Goal: Transaction & Acquisition: Purchase product/service

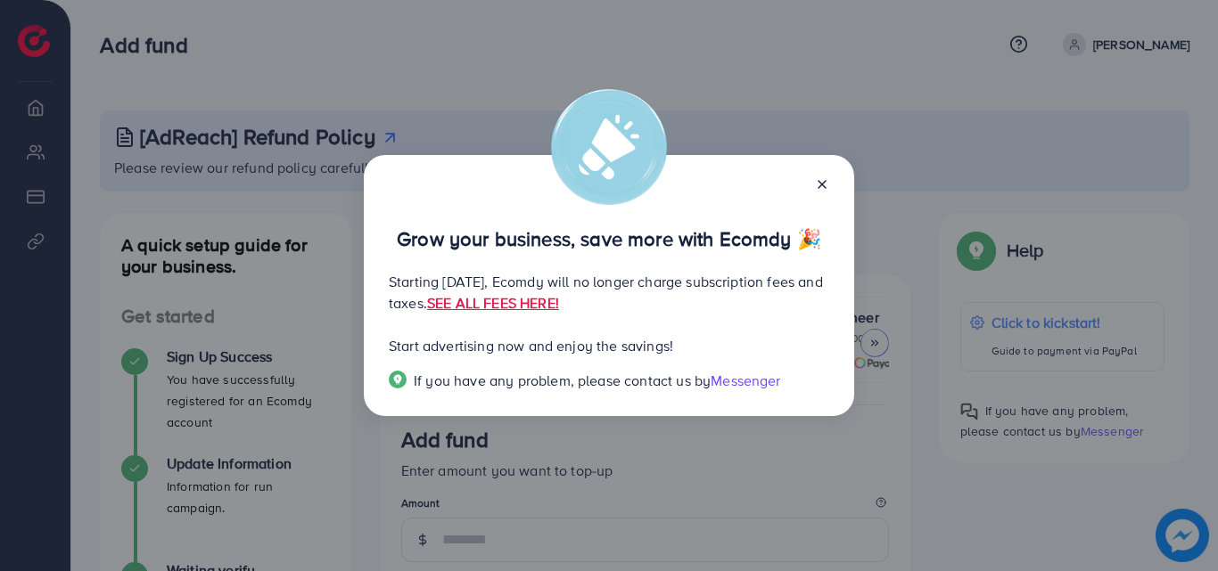
click at [817, 177] on icon at bounding box center [822, 184] width 14 height 14
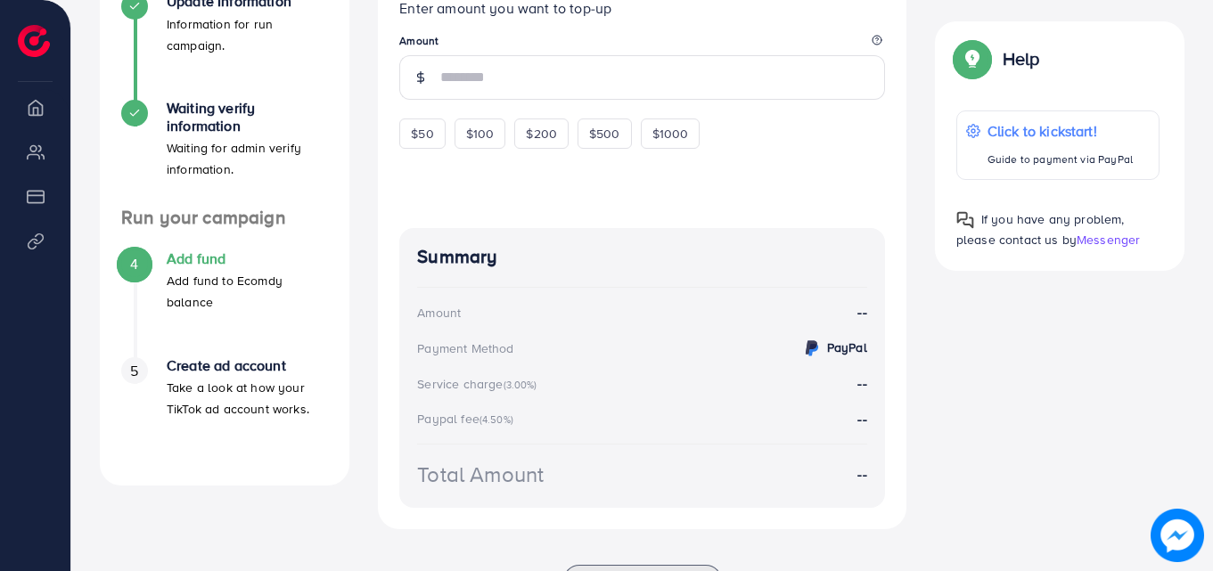
scroll to position [472, 0]
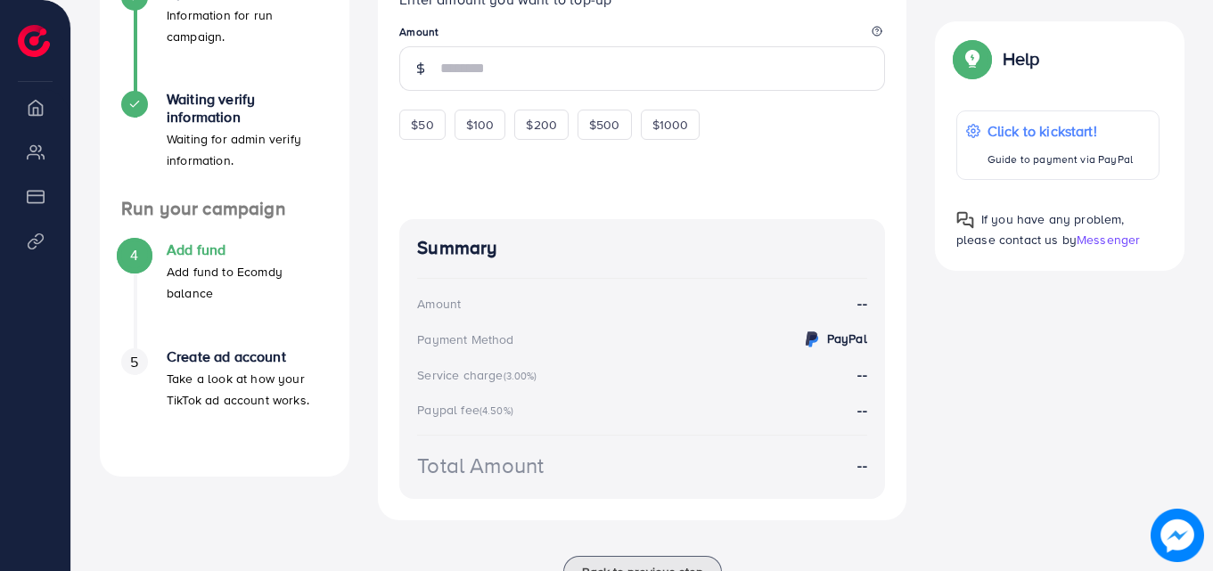
click at [130, 370] on span "5" at bounding box center [134, 362] width 8 height 21
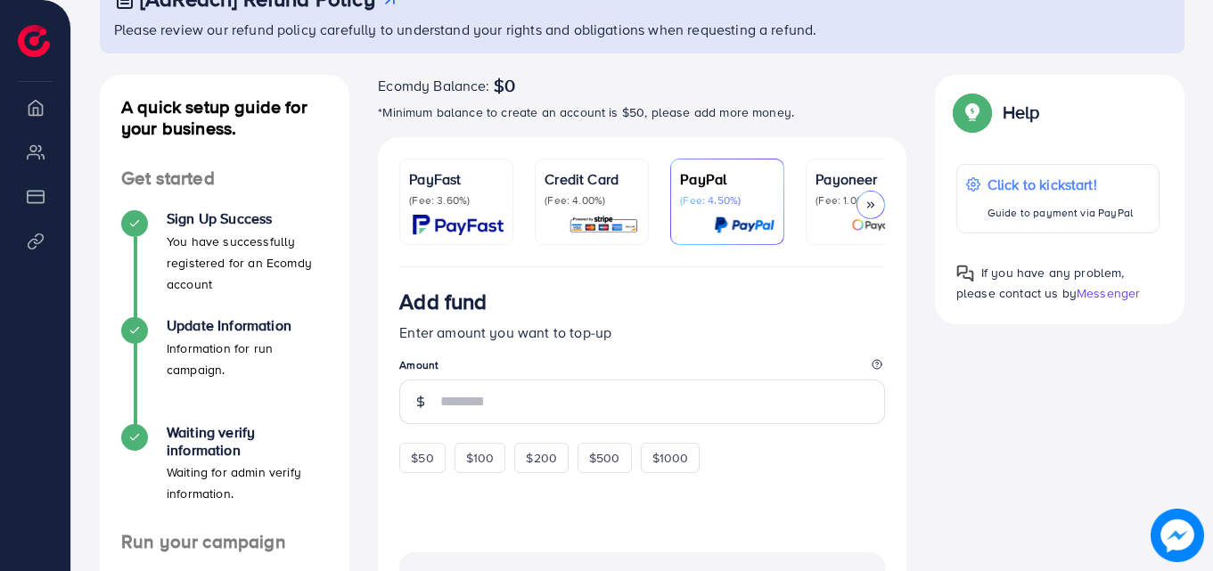
scroll to position [70, 0]
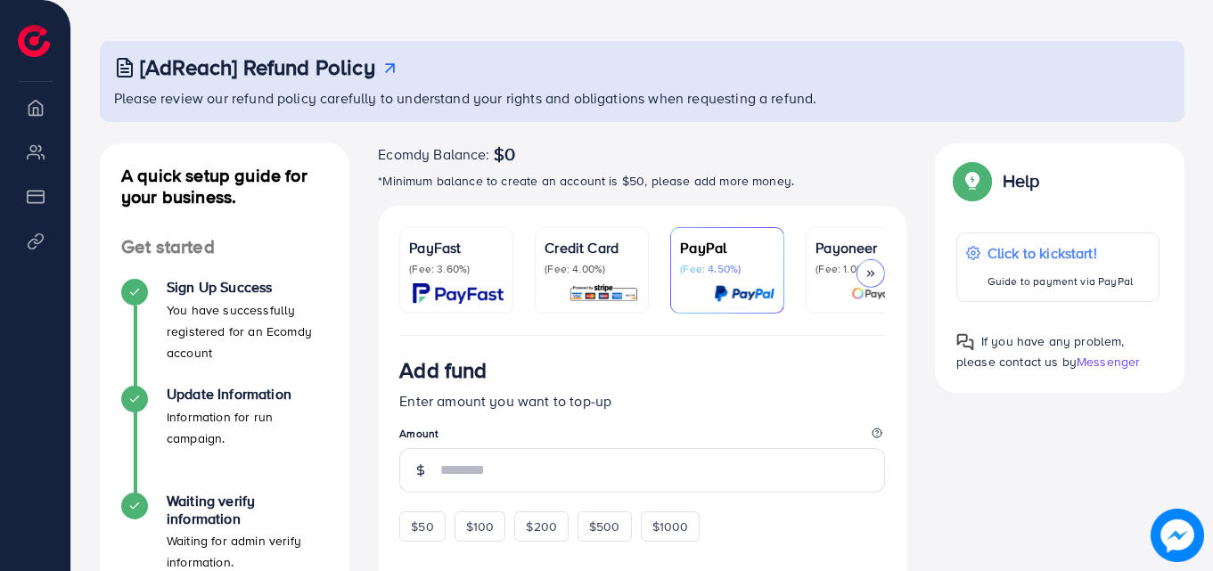
click at [604, 292] on img at bounding box center [604, 294] width 70 height 21
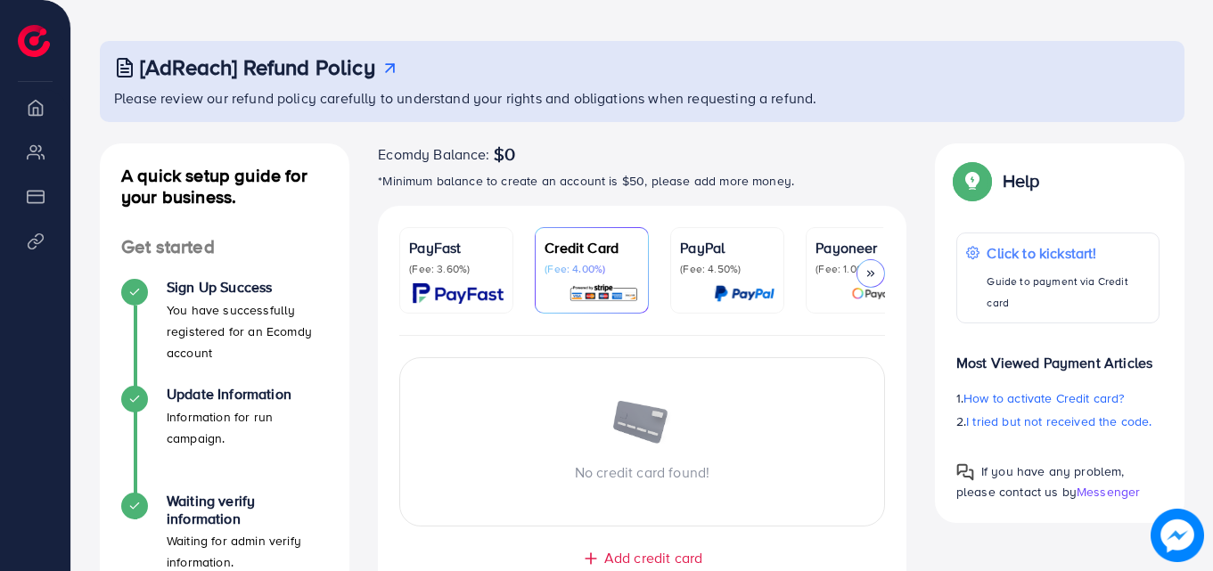
click at [704, 264] on p "(Fee: 4.50%)" at bounding box center [727, 269] width 95 height 14
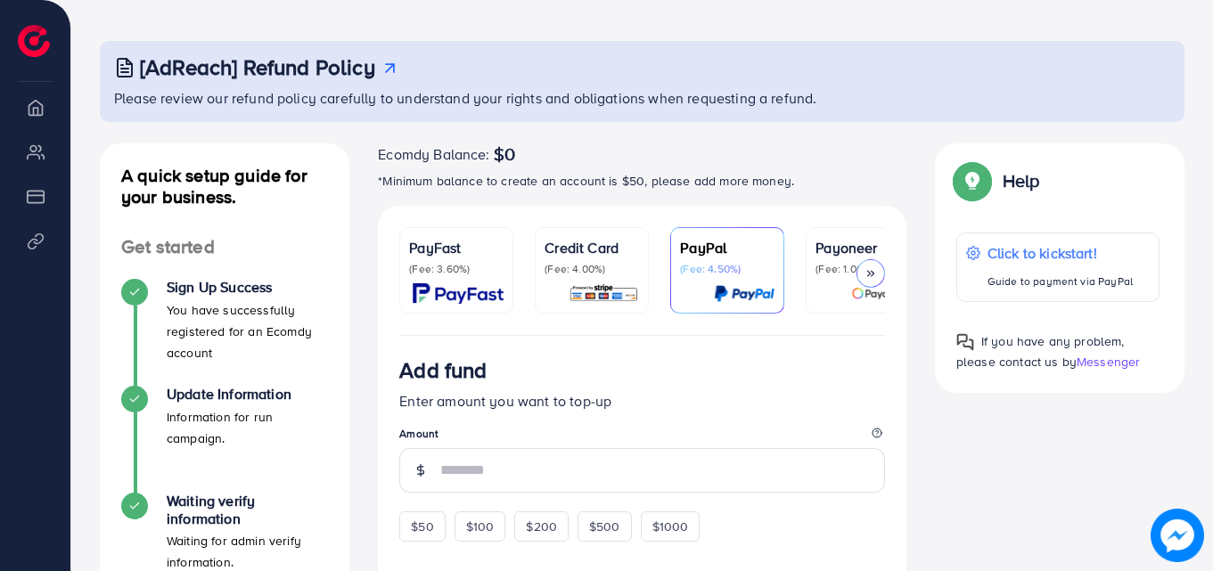
click at [863, 238] on p "Payoneer" at bounding box center [863, 247] width 95 height 21
